Goal: Information Seeking & Learning: Learn about a topic

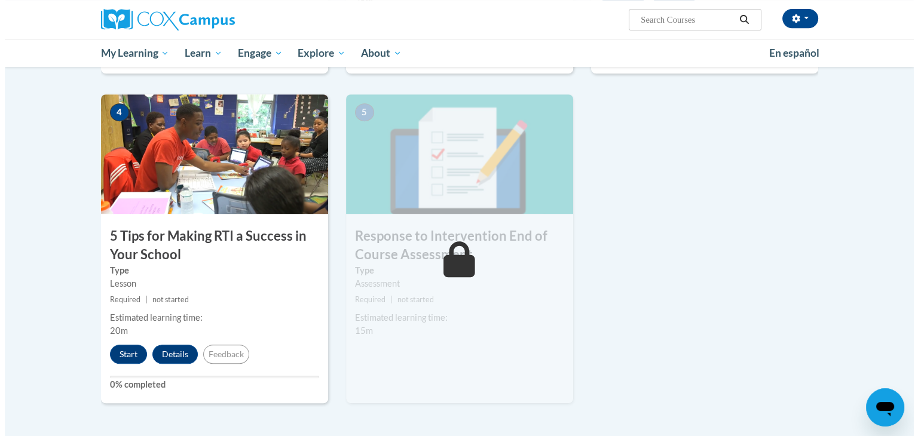
scroll to position [550, 0]
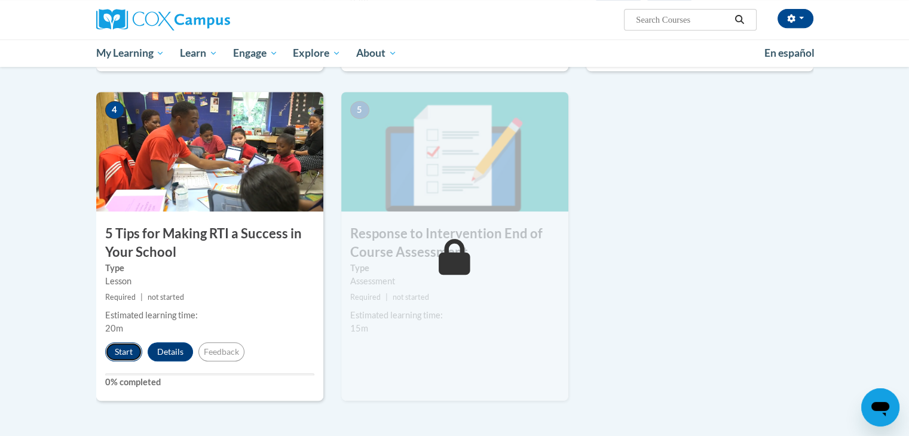
click at [126, 354] on button "Start" at bounding box center [123, 352] width 37 height 19
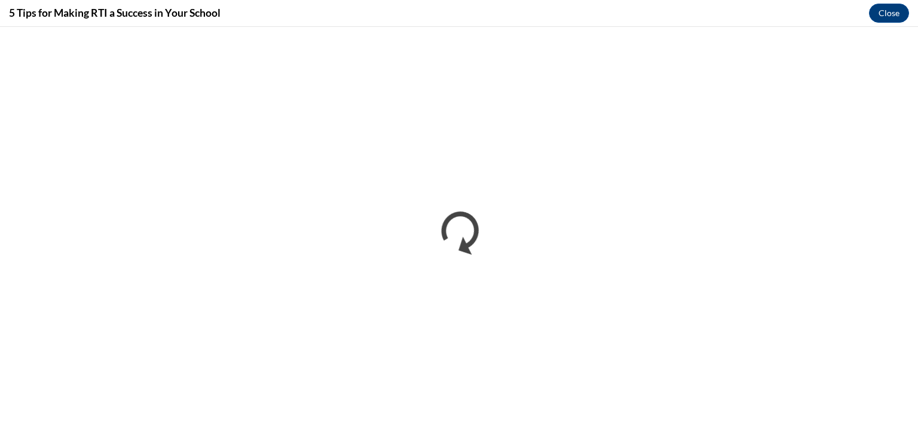
scroll to position [0, 0]
